Goal: Find specific page/section: Find specific page/section

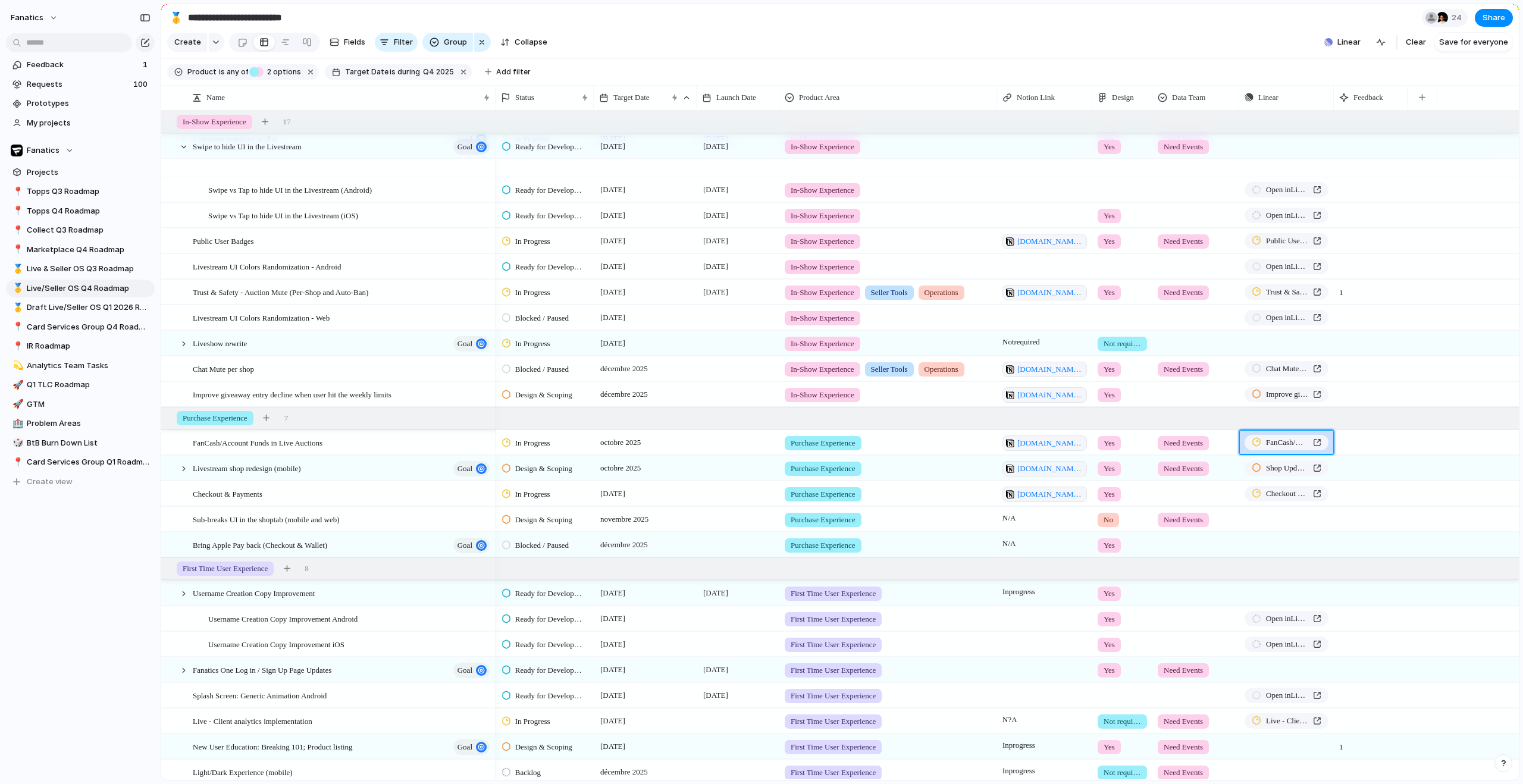
scroll to position [274, 0]
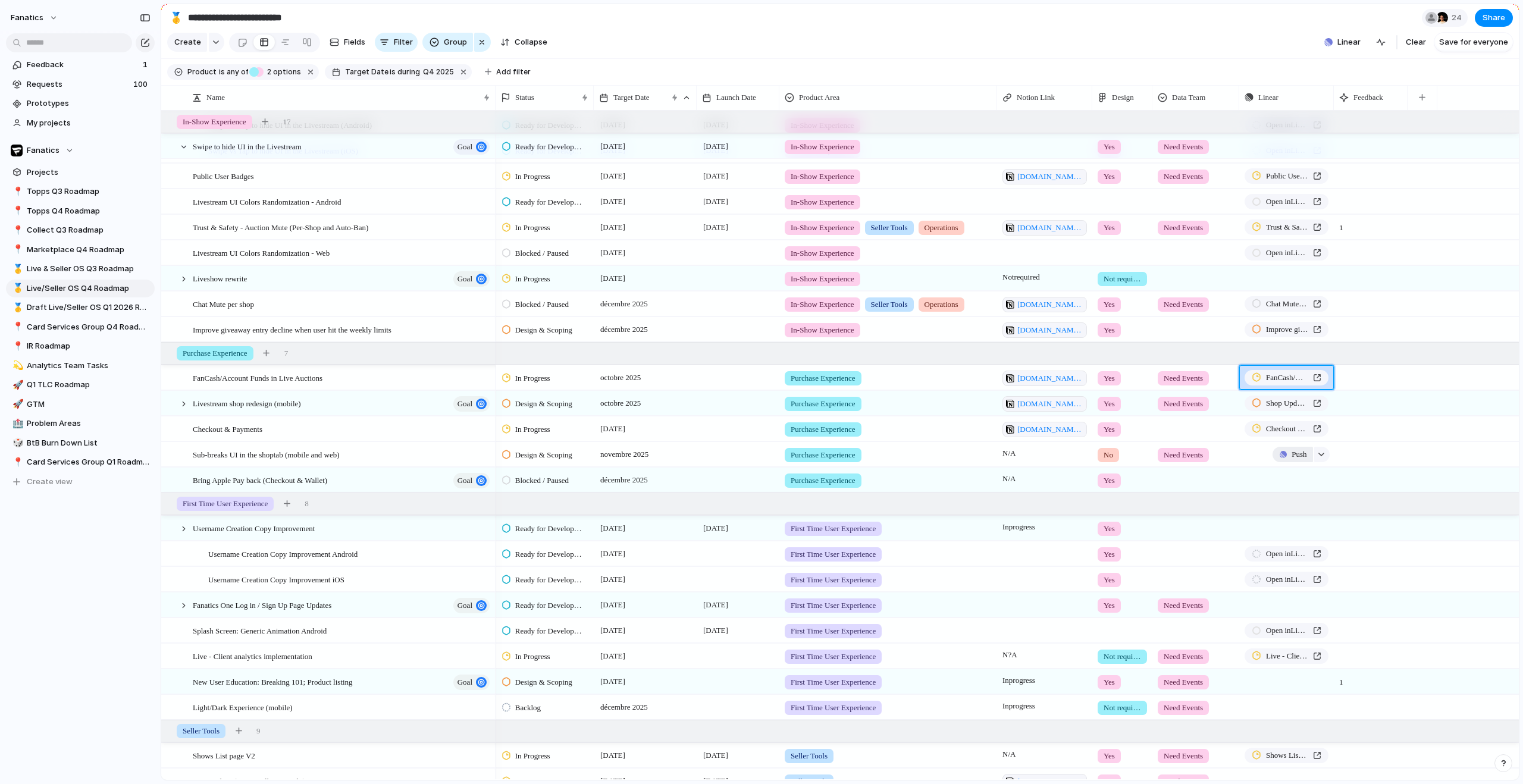
click at [1291, 460] on span "Push" at bounding box center [1298, 454] width 15 height 12
click at [1287, 493] on span "Project" at bounding box center [1282, 492] width 27 height 12
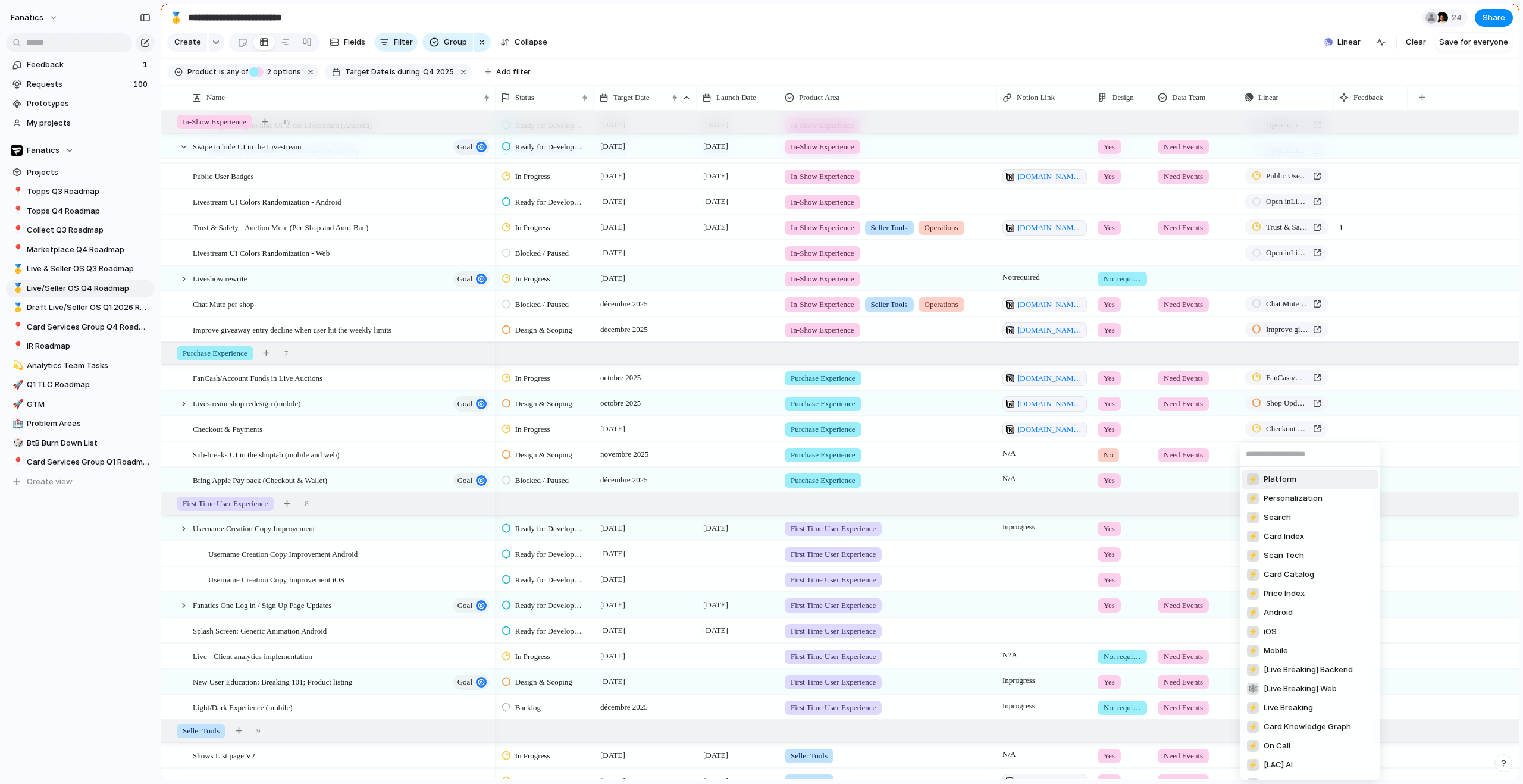
click at [1270, 456] on input "text" at bounding box center [1310, 454] width 140 height 24
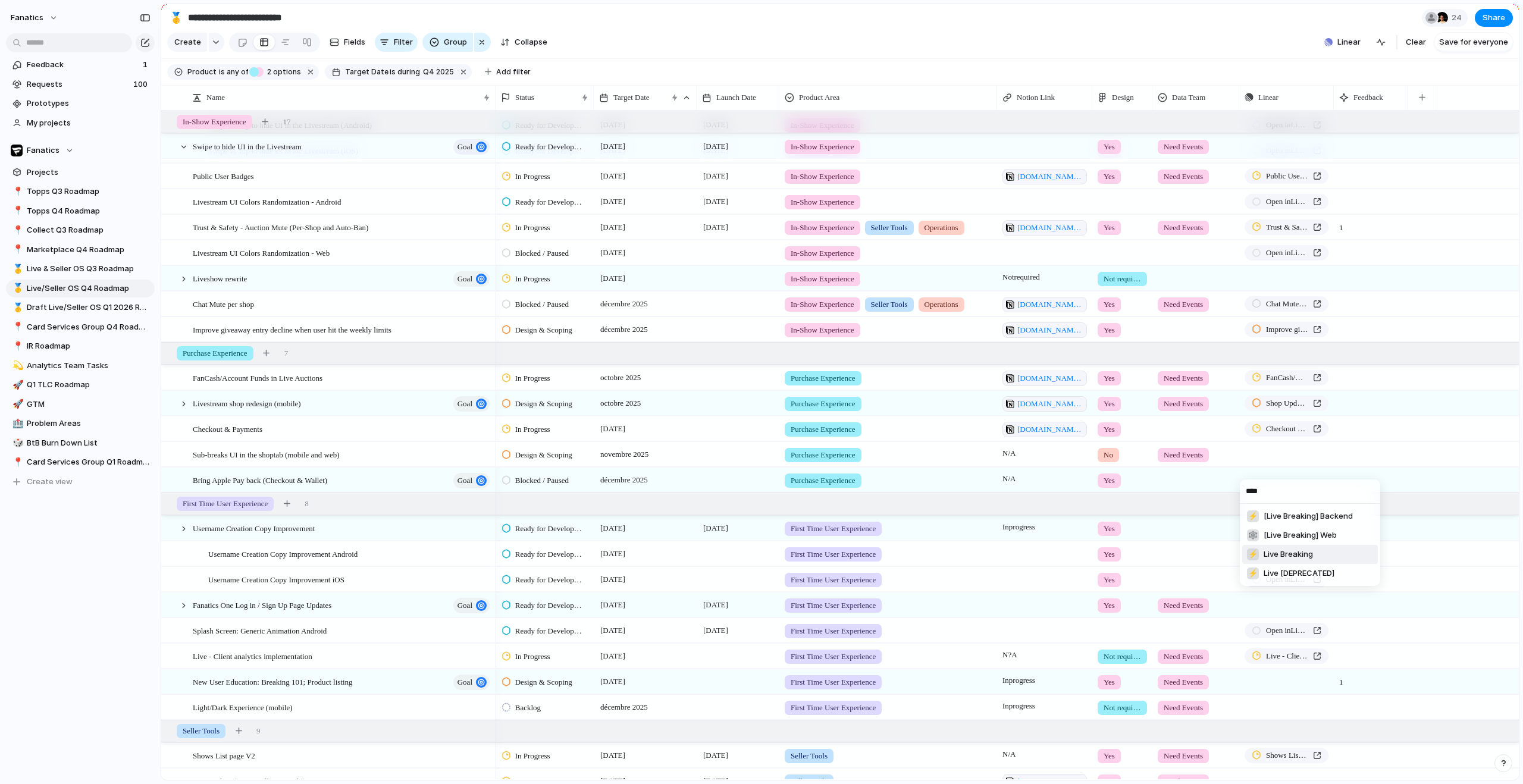
type input "****"
click at [1291, 557] on span "Live Breaking" at bounding box center [1288, 554] width 49 height 12
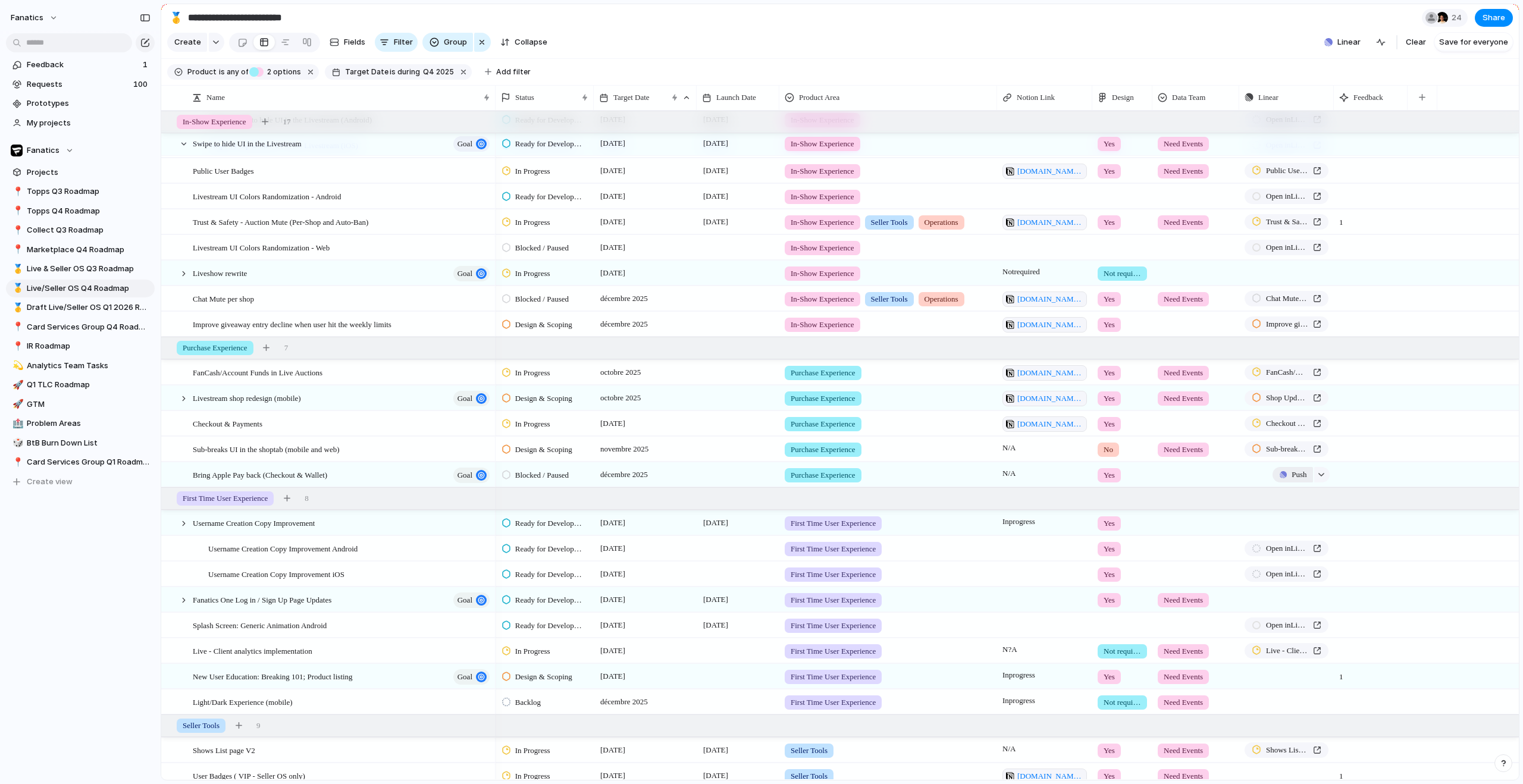
scroll to position [281, 0]
click at [1287, 480] on button "Push" at bounding box center [1292, 473] width 40 height 16
click at [1283, 509] on span "Project" at bounding box center [1282, 510] width 27 height 12
type input "****"
click at [1292, 575] on span "Live Breaking" at bounding box center [1288, 572] width 49 height 12
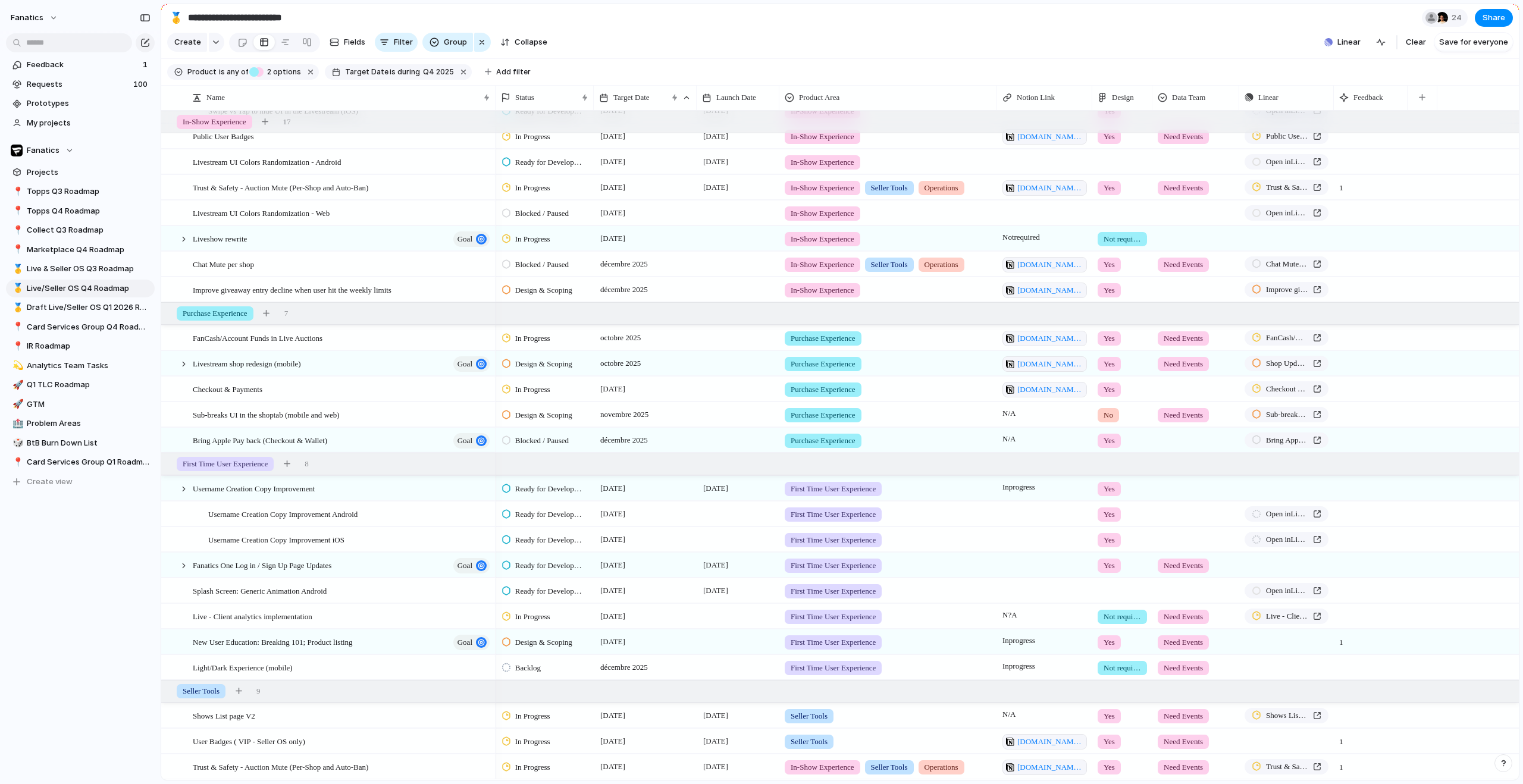
scroll to position [0, 0]
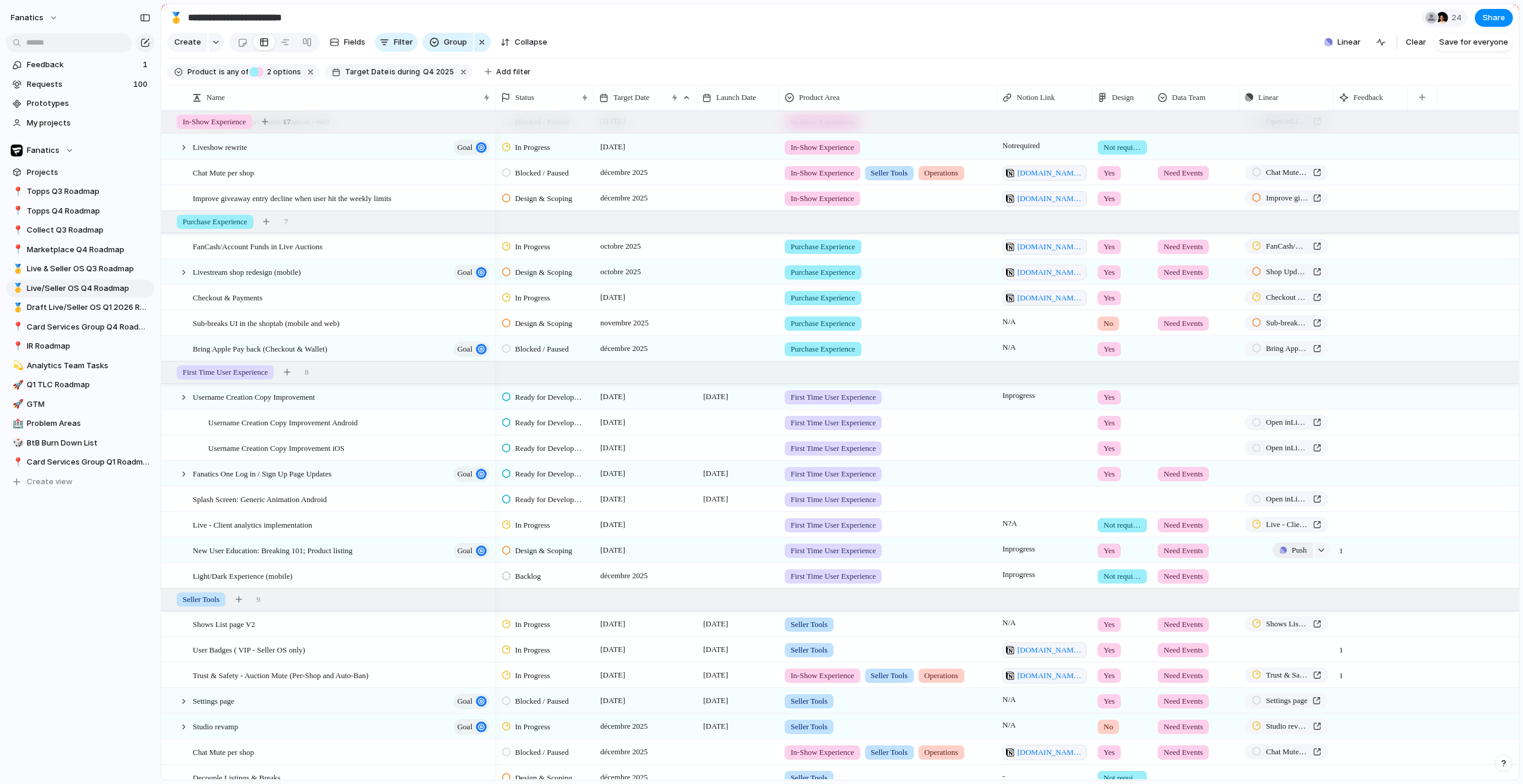
click at [1291, 556] on span "Push" at bounding box center [1298, 550] width 15 height 12
click at [1287, 589] on span "Project" at bounding box center [1282, 587] width 27 height 12
type input "****"
click at [1300, 645] on span "Live Breaking" at bounding box center [1288, 650] width 49 height 12
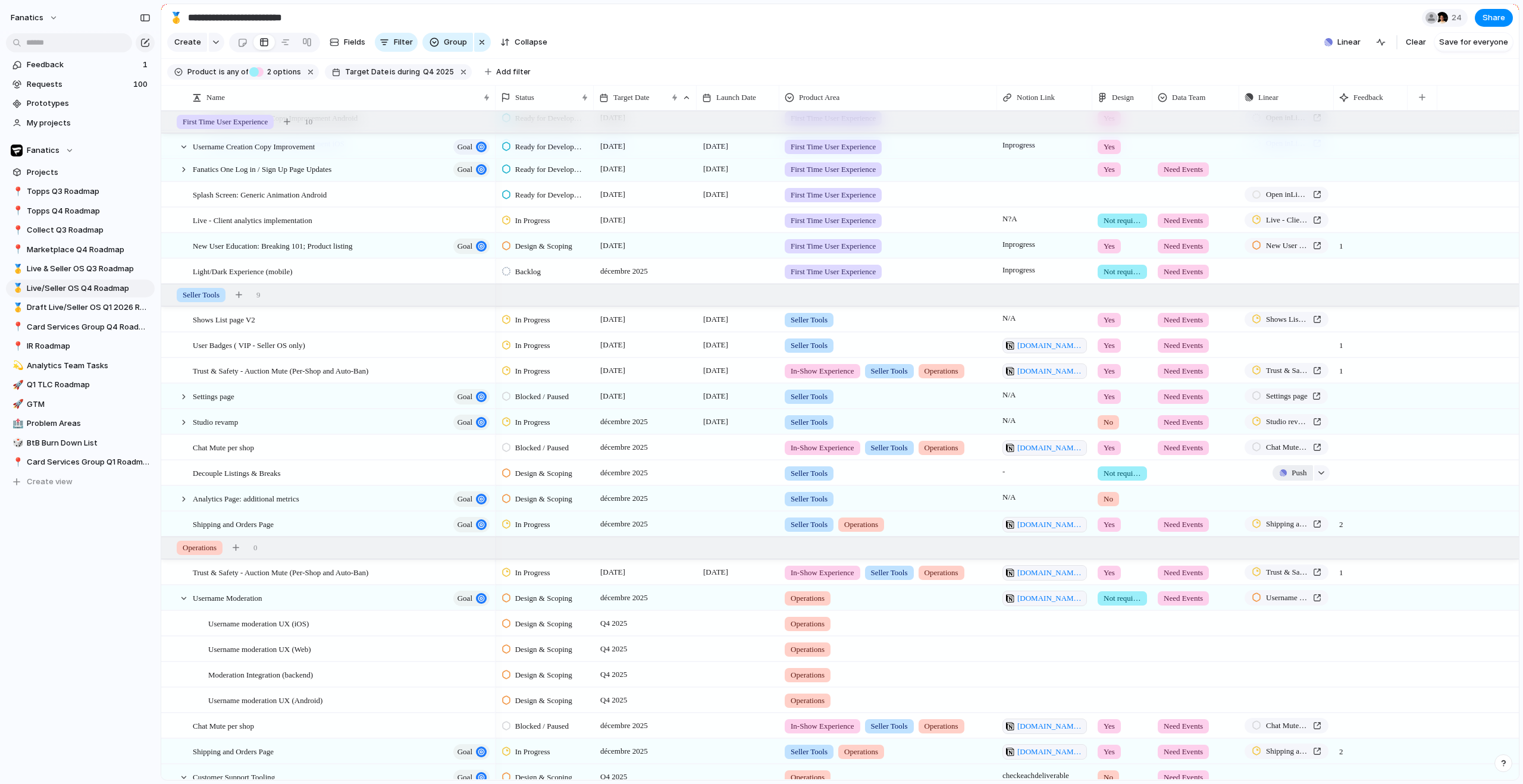
scroll to position [761, 0]
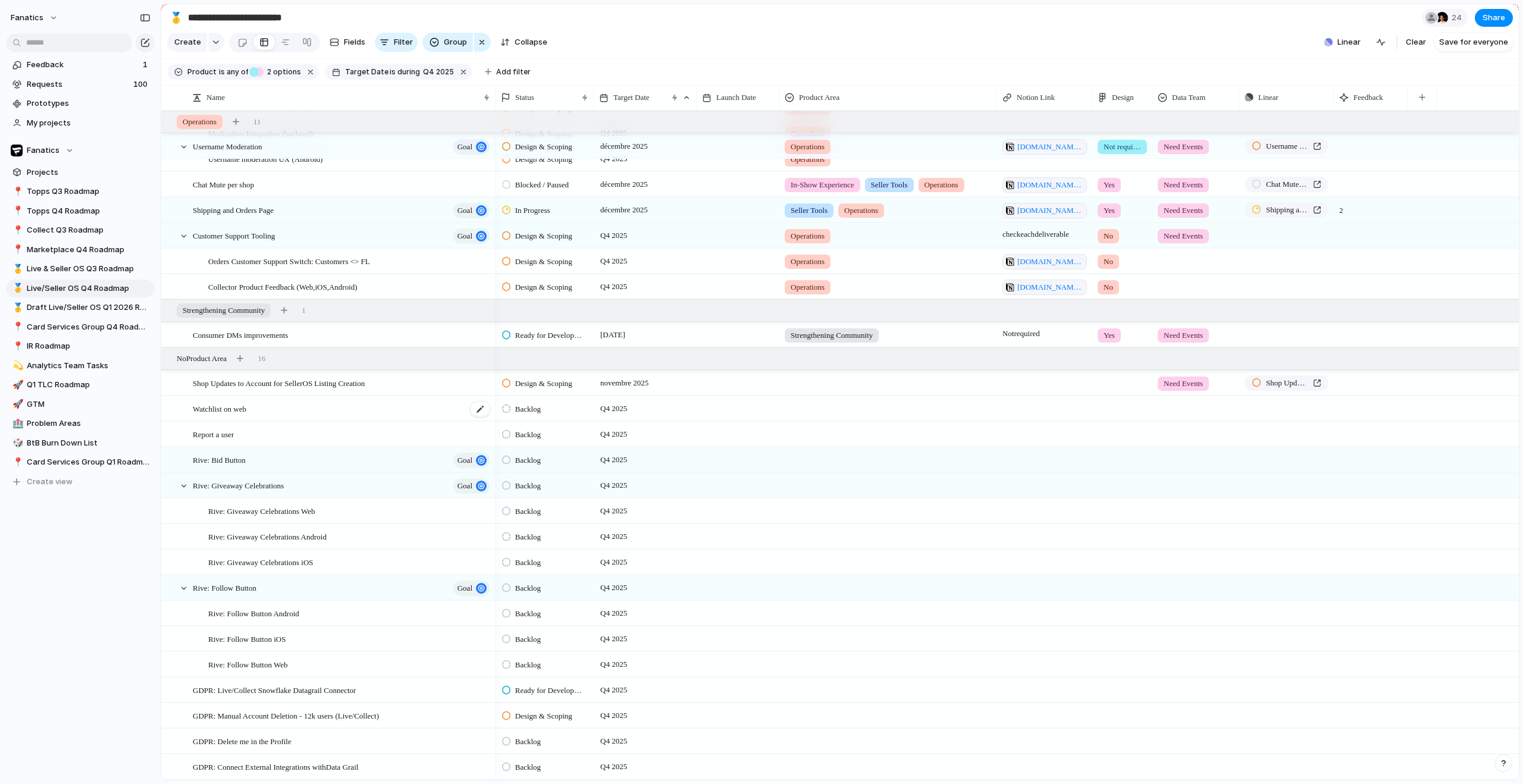
click at [452, 411] on div "Watchlist on web" at bounding box center [342, 409] width 299 height 25
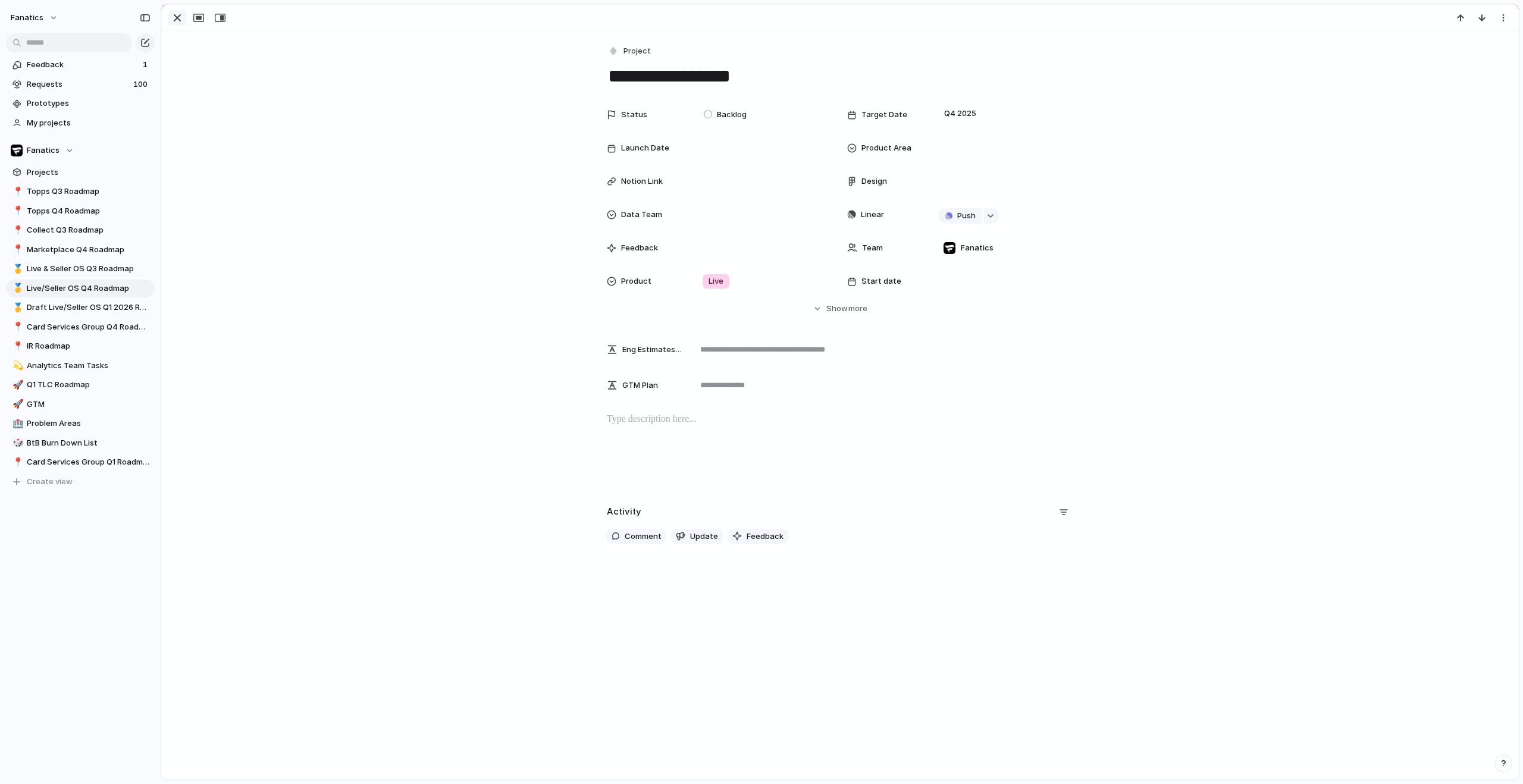
click at [178, 18] on div "button" at bounding box center [177, 18] width 14 height 14
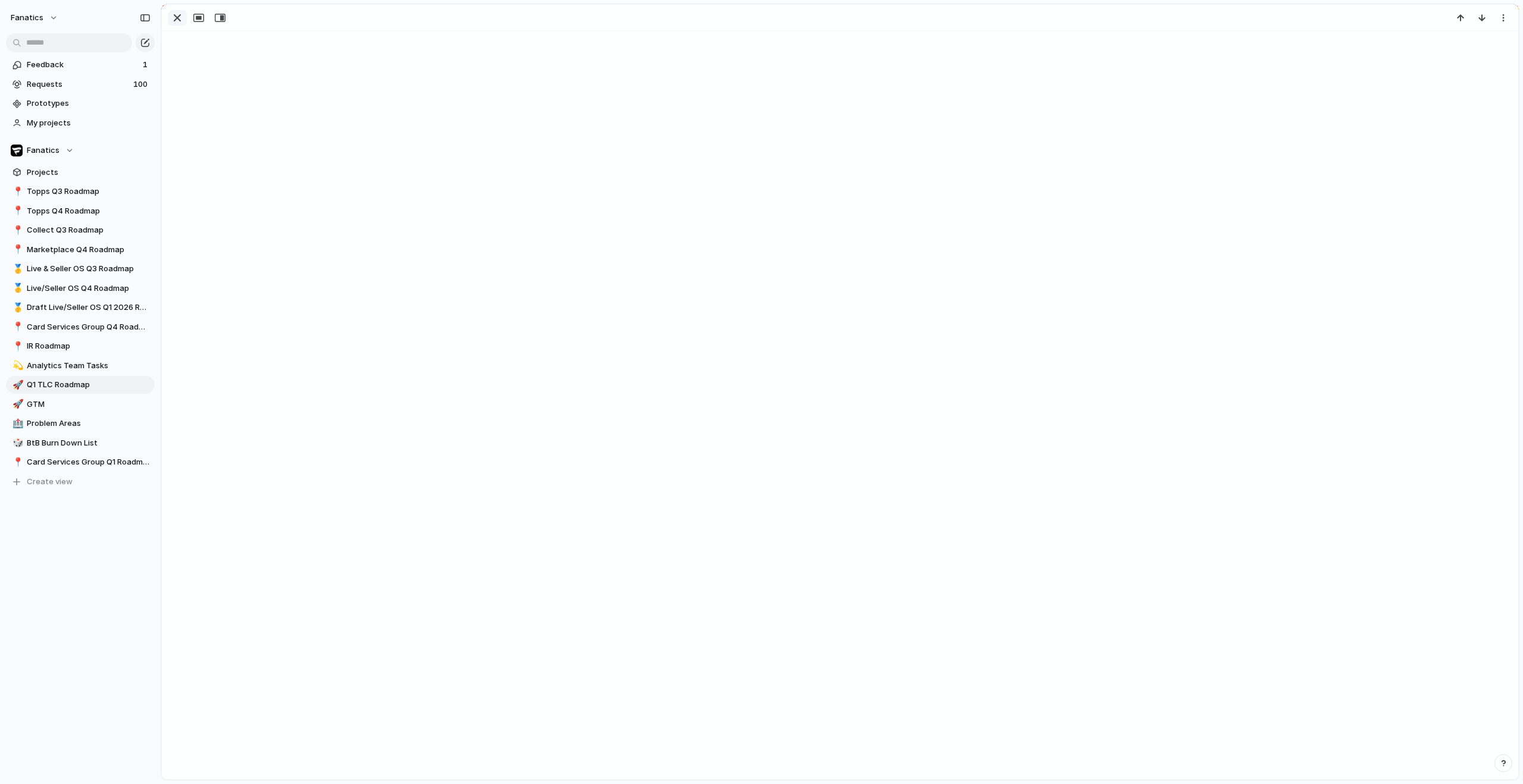
click at [174, 17] on div "button" at bounding box center [177, 18] width 14 height 14
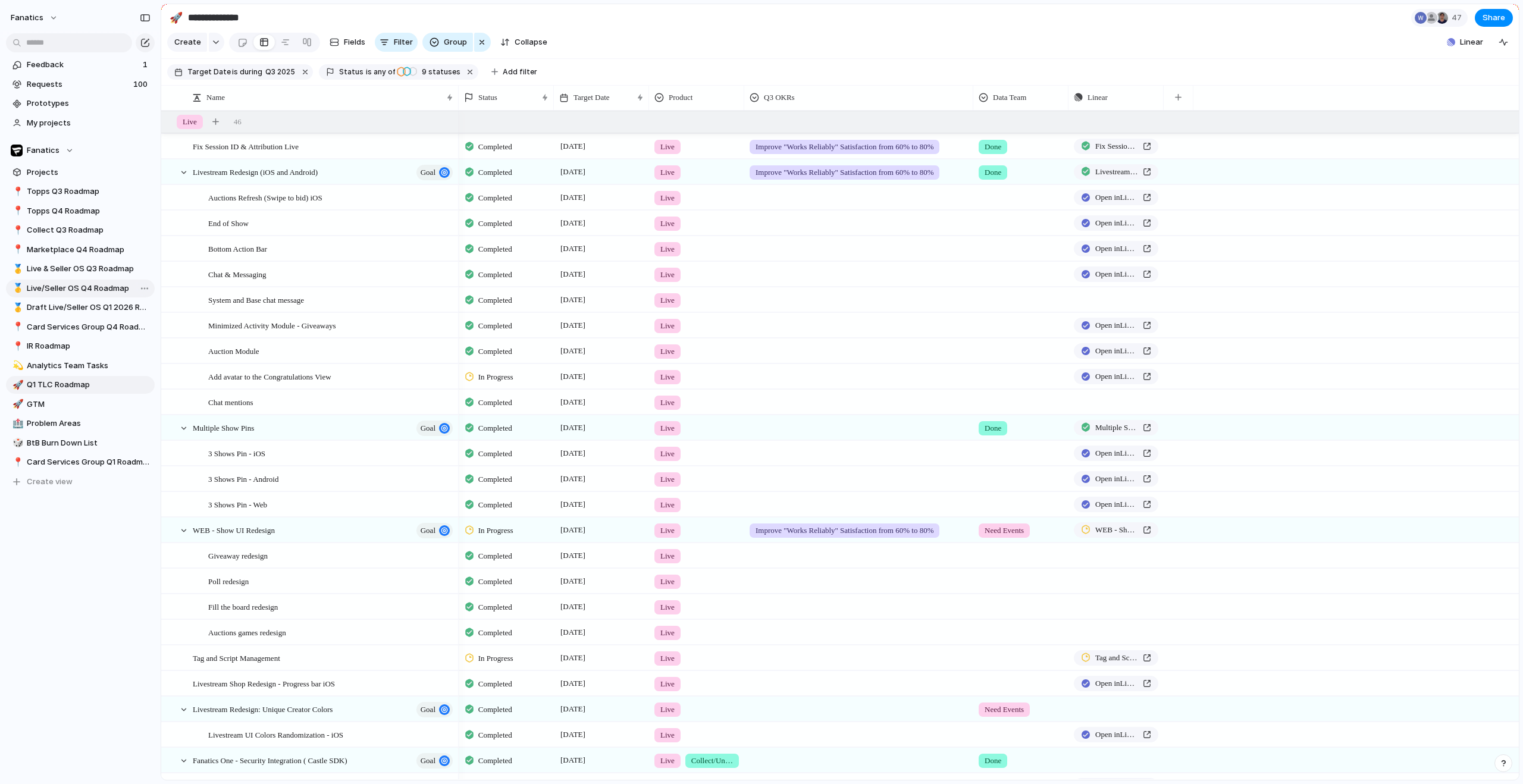
click at [80, 281] on link "🥇 Live/Seller OS Q4 Roadmap" at bounding box center [80, 288] width 149 height 18
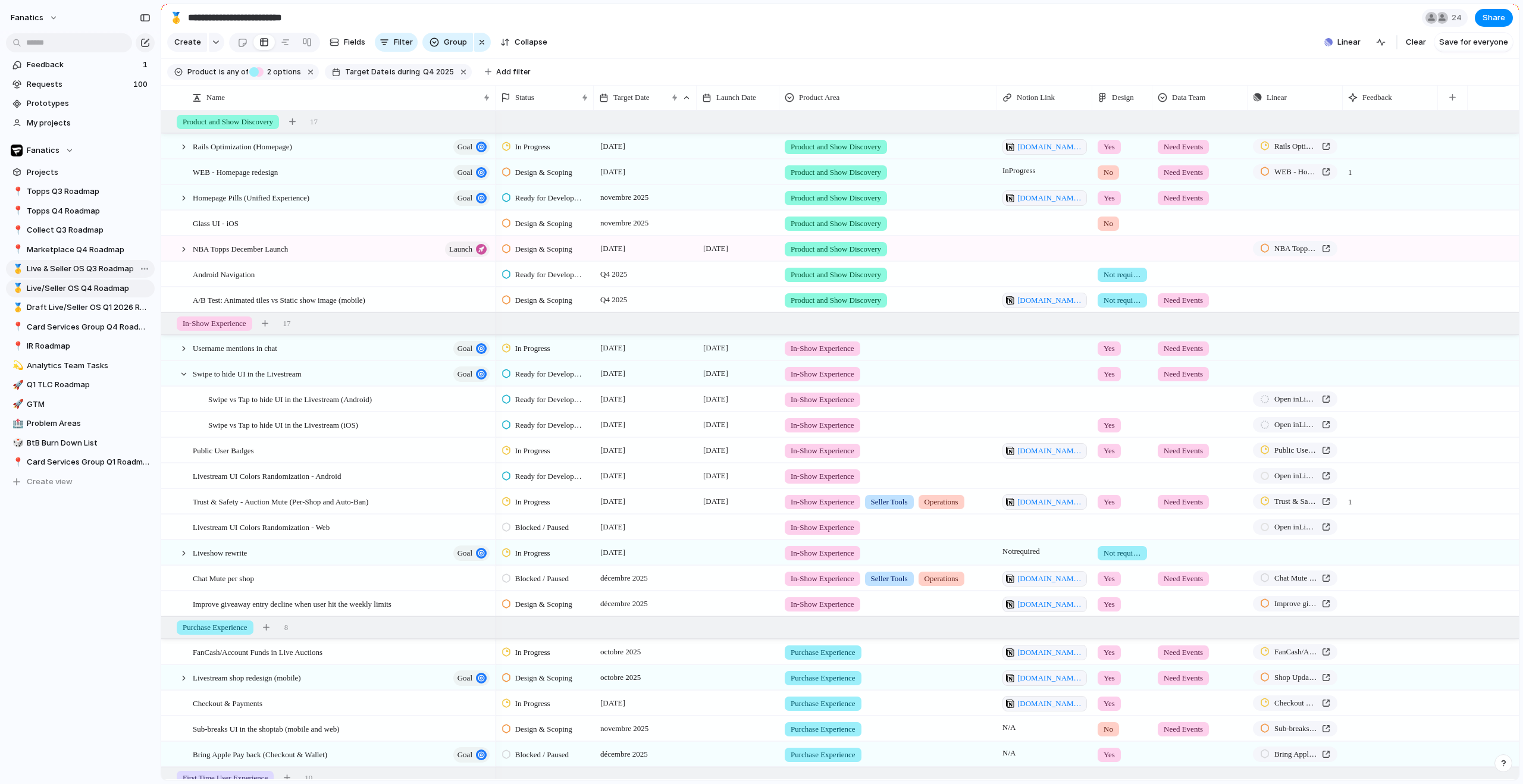
type input "**********"
click at [478, 48] on div "button" at bounding box center [482, 42] width 10 height 14
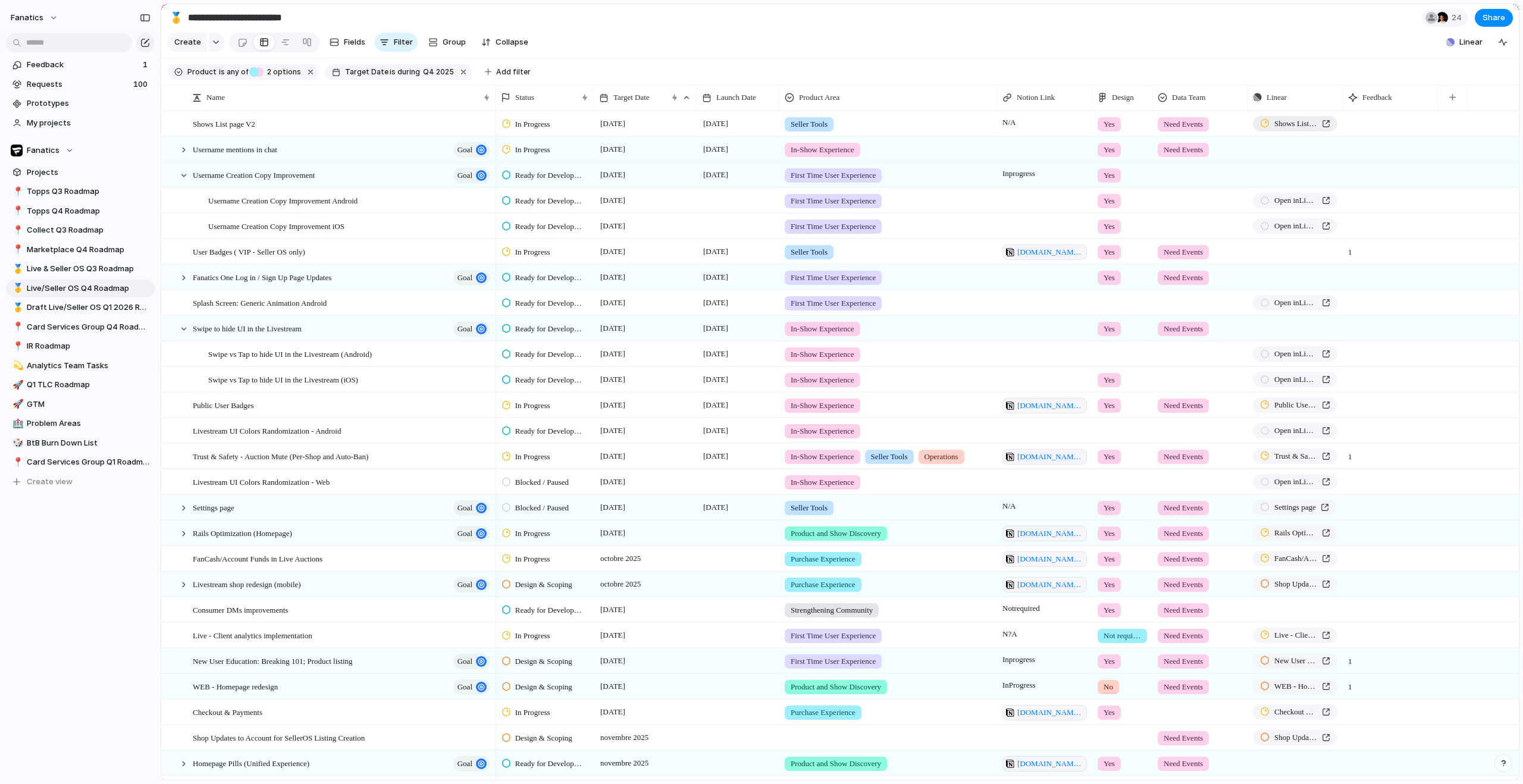
click at [1277, 130] on span "Shows List page V2" at bounding box center [1296, 123] width 43 height 12
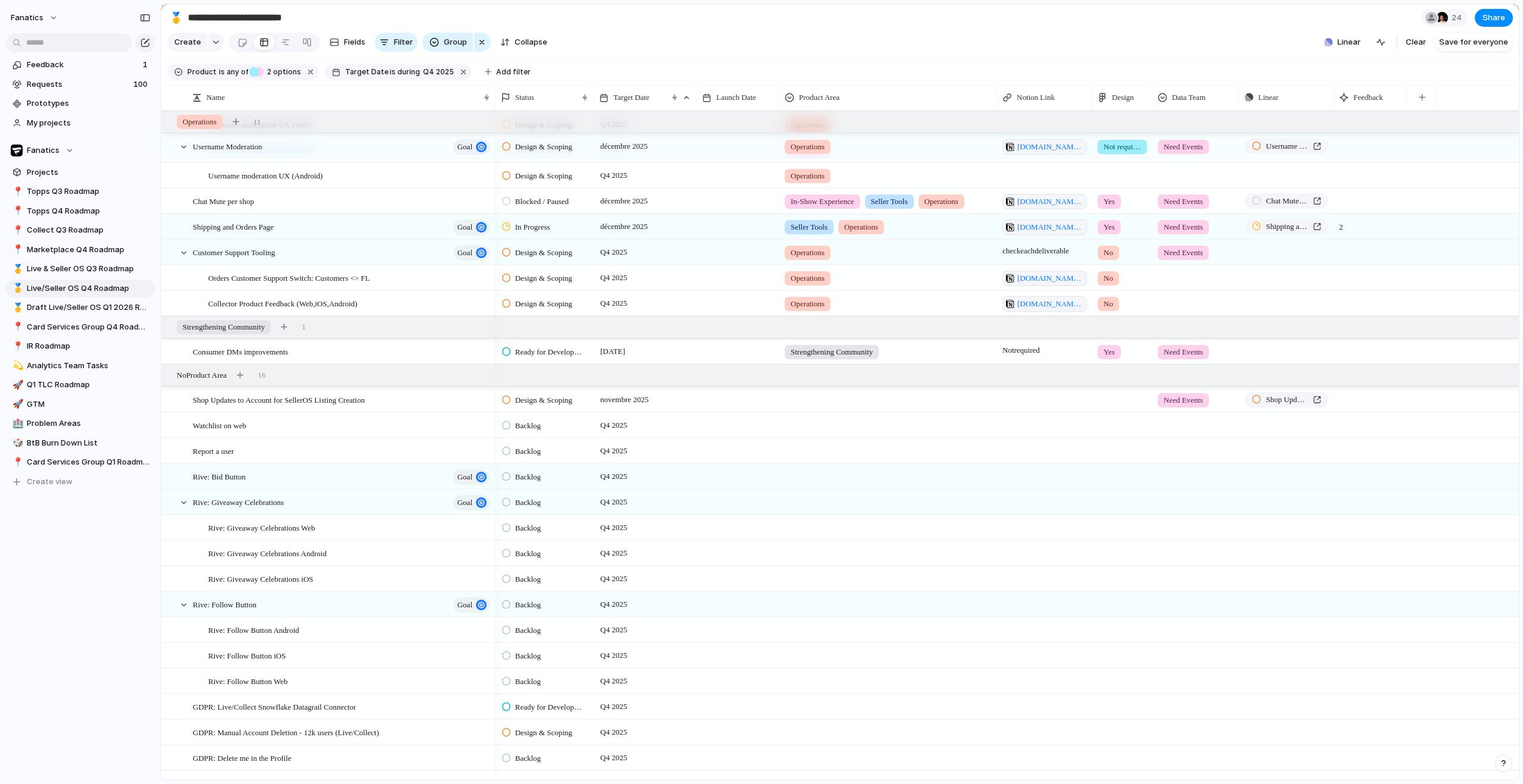
scroll to position [1234, 0]
